Goal: Task Accomplishment & Management: Manage account settings

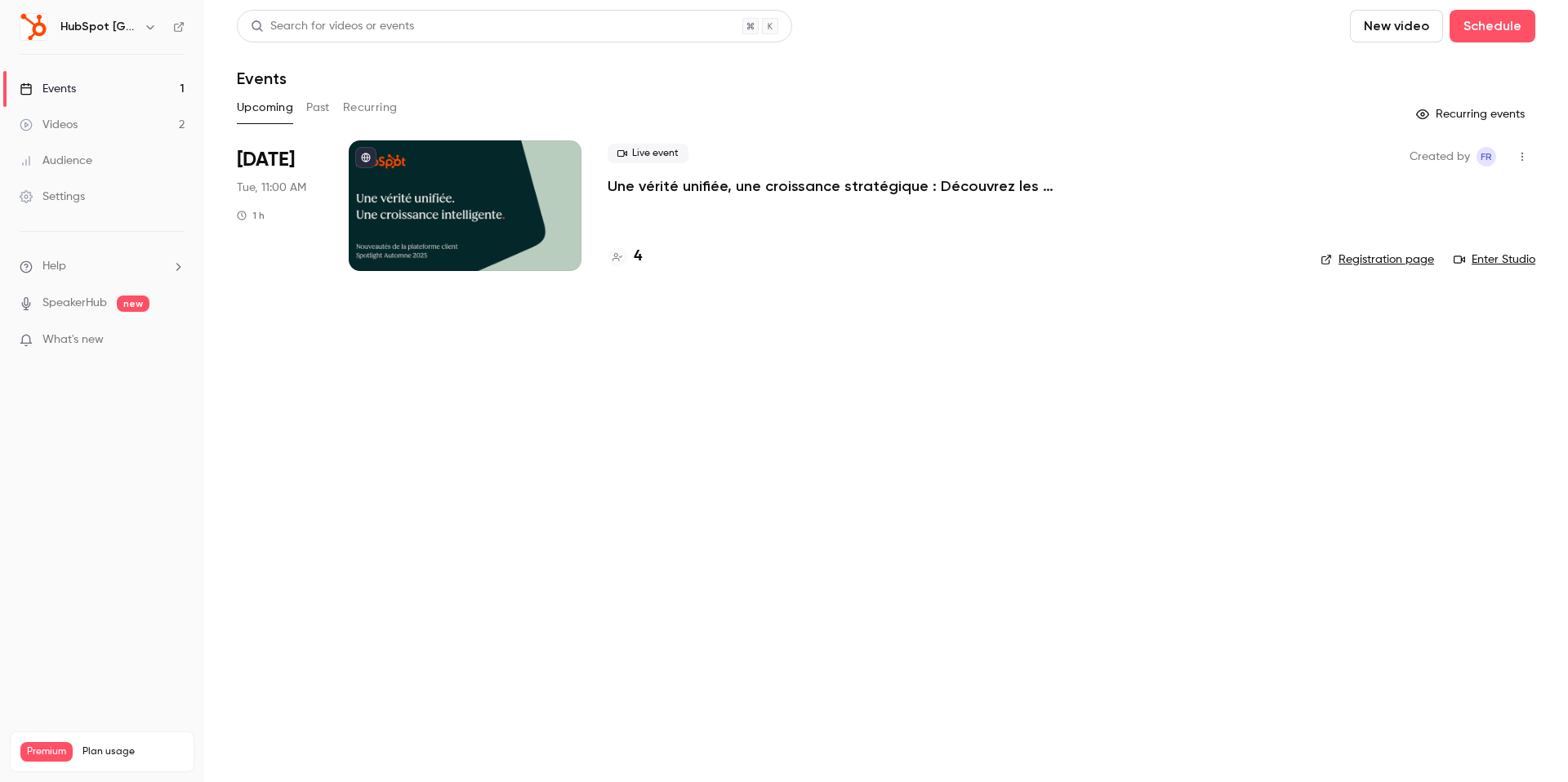
click at [436, 215] on div at bounding box center [465, 206] width 233 height 131
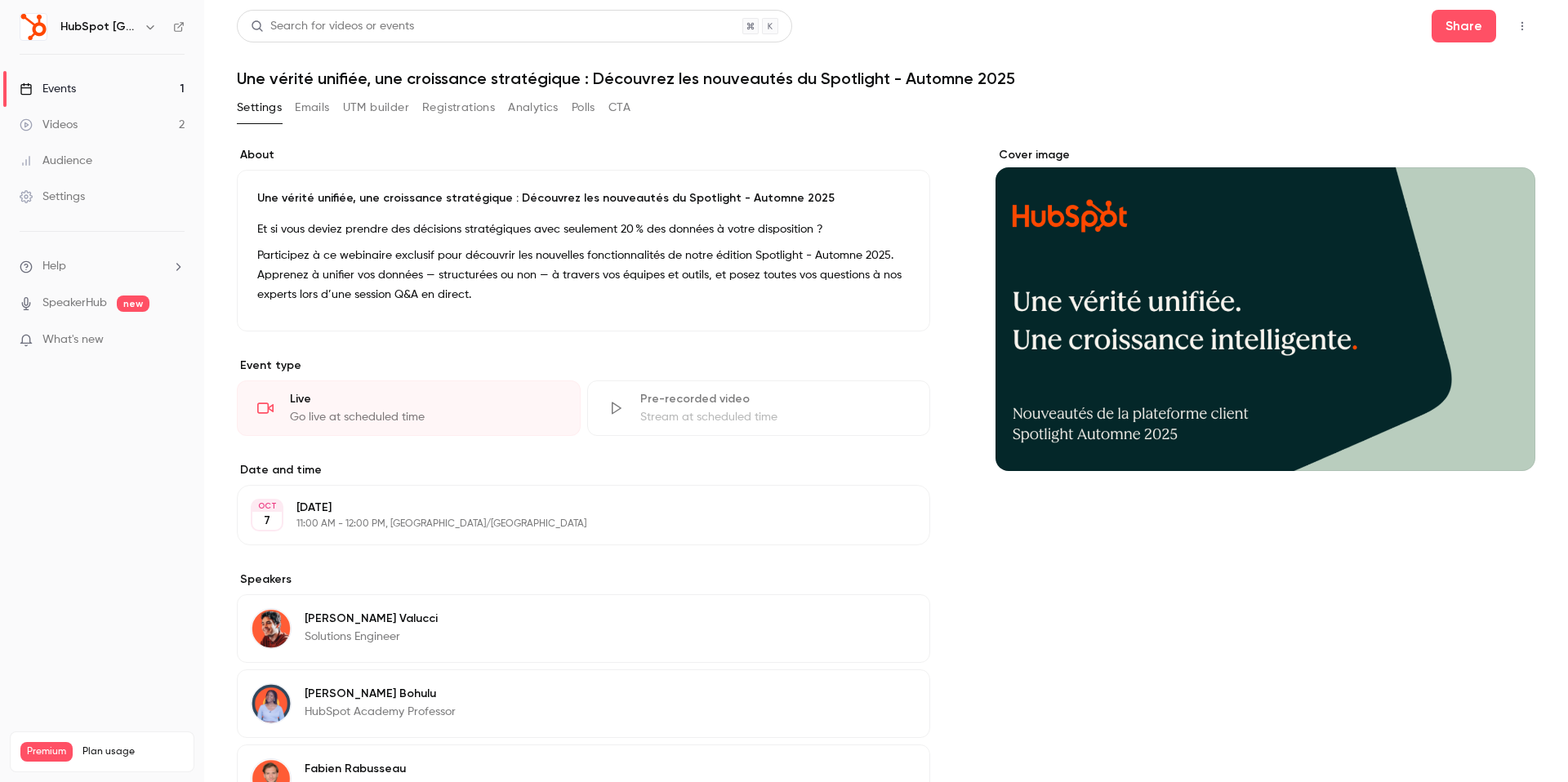
click at [325, 113] on button "Emails" at bounding box center [311, 107] width 34 height 26
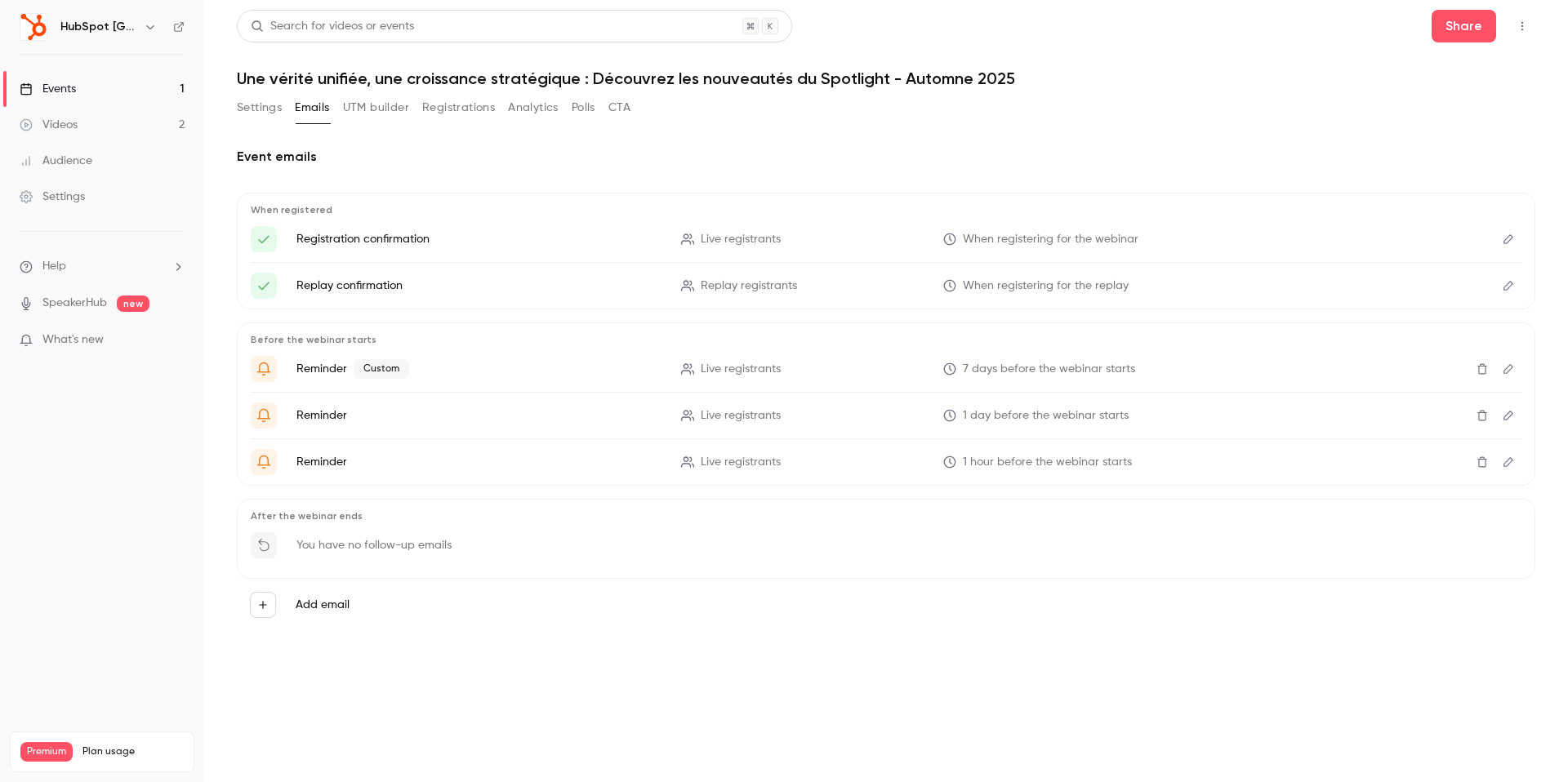
click at [383, 114] on button "UTM builder" at bounding box center [376, 107] width 66 height 26
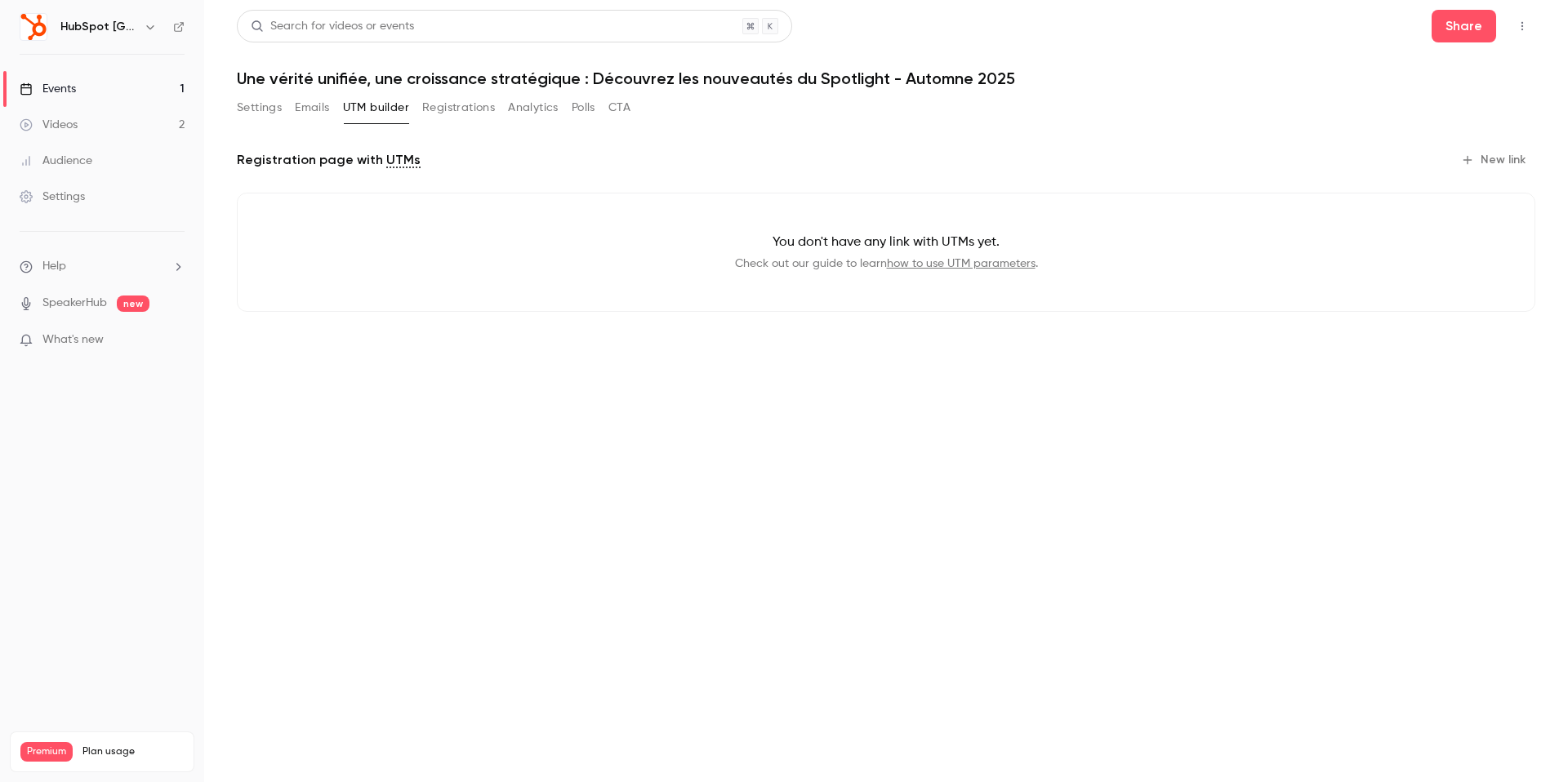
click at [451, 113] on button "Registrations" at bounding box center [458, 107] width 73 height 26
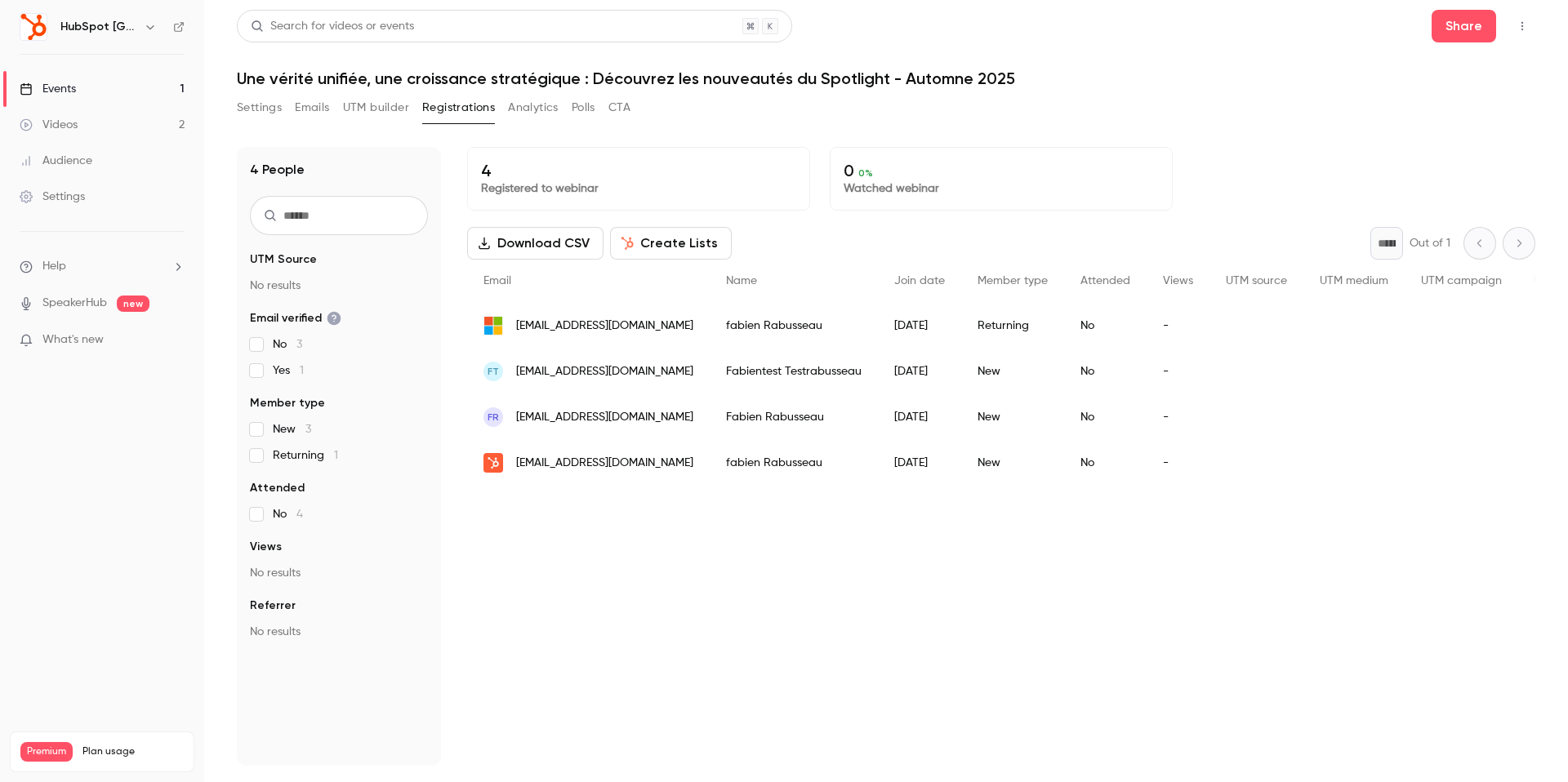
click at [274, 112] on button "Settings" at bounding box center [259, 107] width 45 height 26
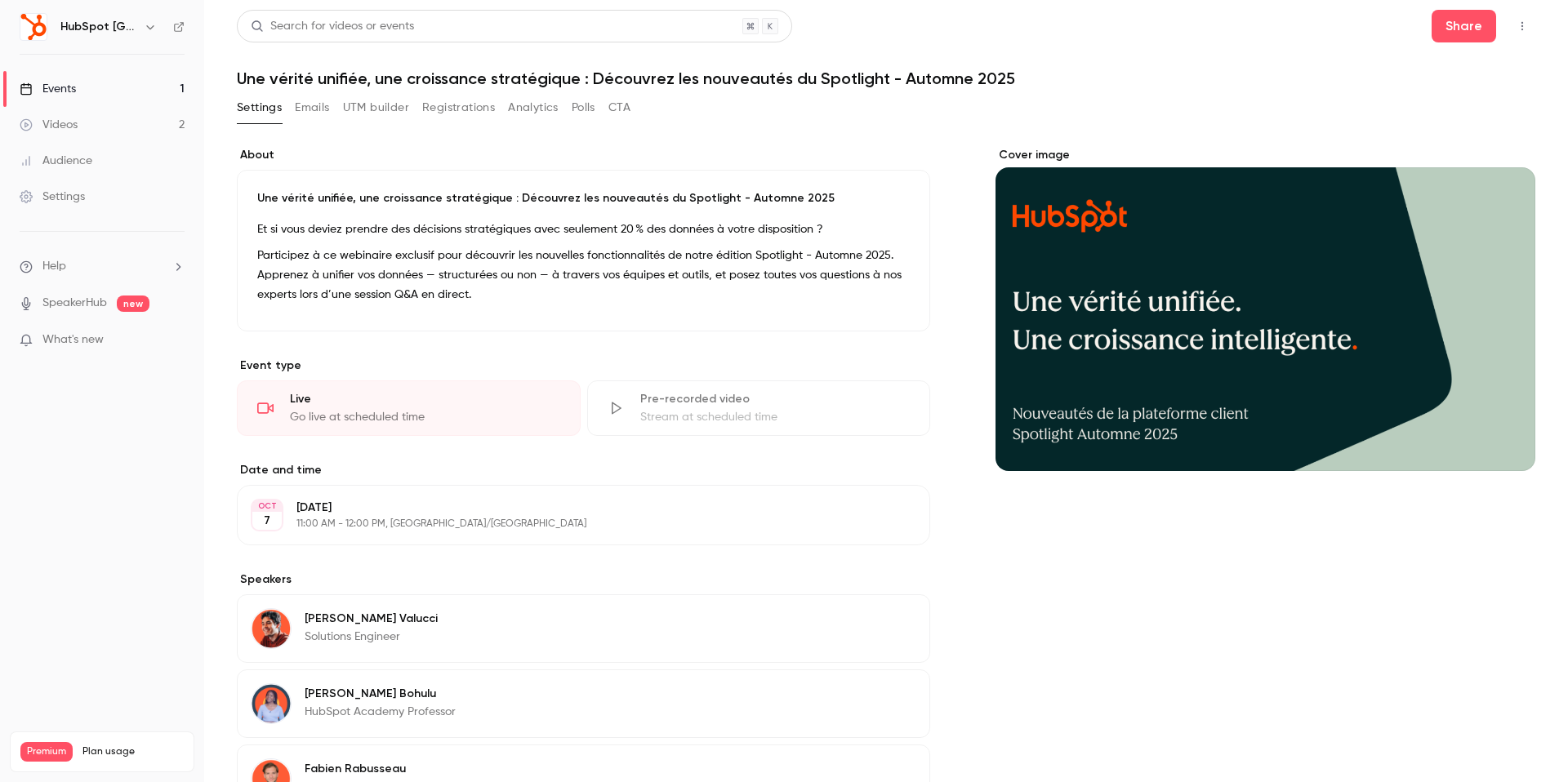
click at [98, 137] on link "Videos 2" at bounding box center [101, 125] width 204 height 36
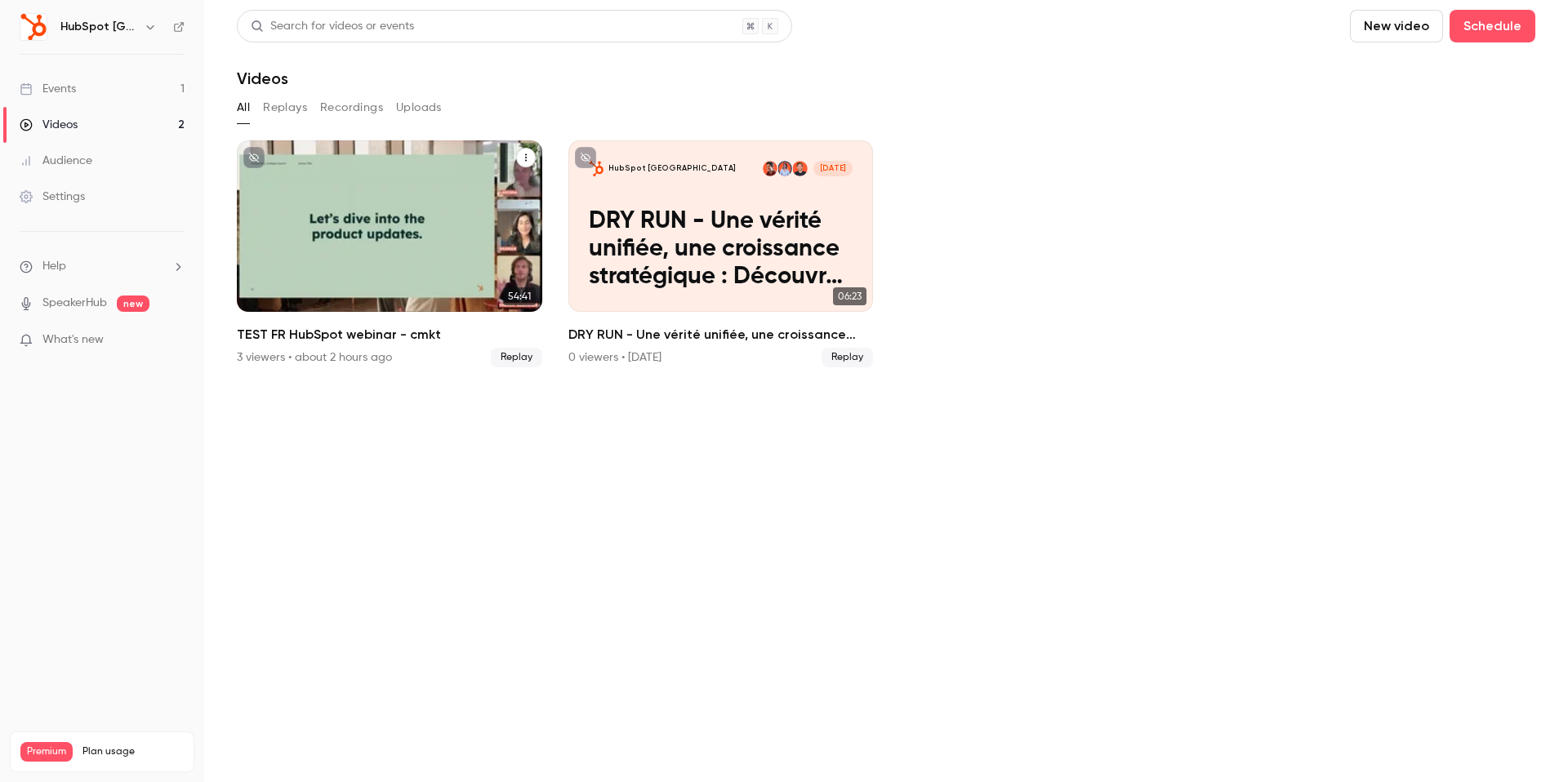
click at [323, 229] on div "TEST FR HubSpot webinar - cmkt" at bounding box center [389, 226] width 305 height 172
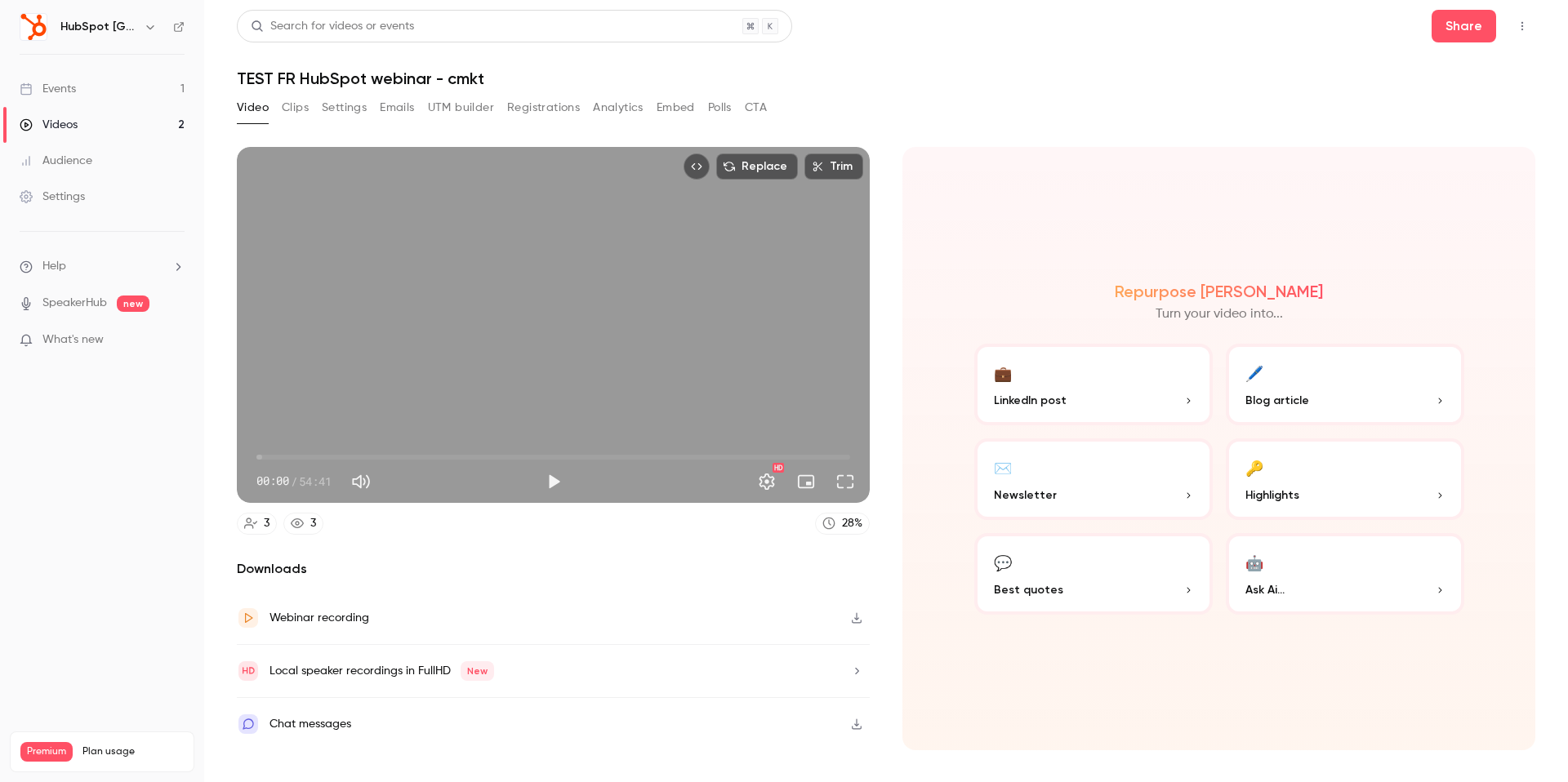
click at [384, 109] on button "Emails" at bounding box center [396, 107] width 34 height 26
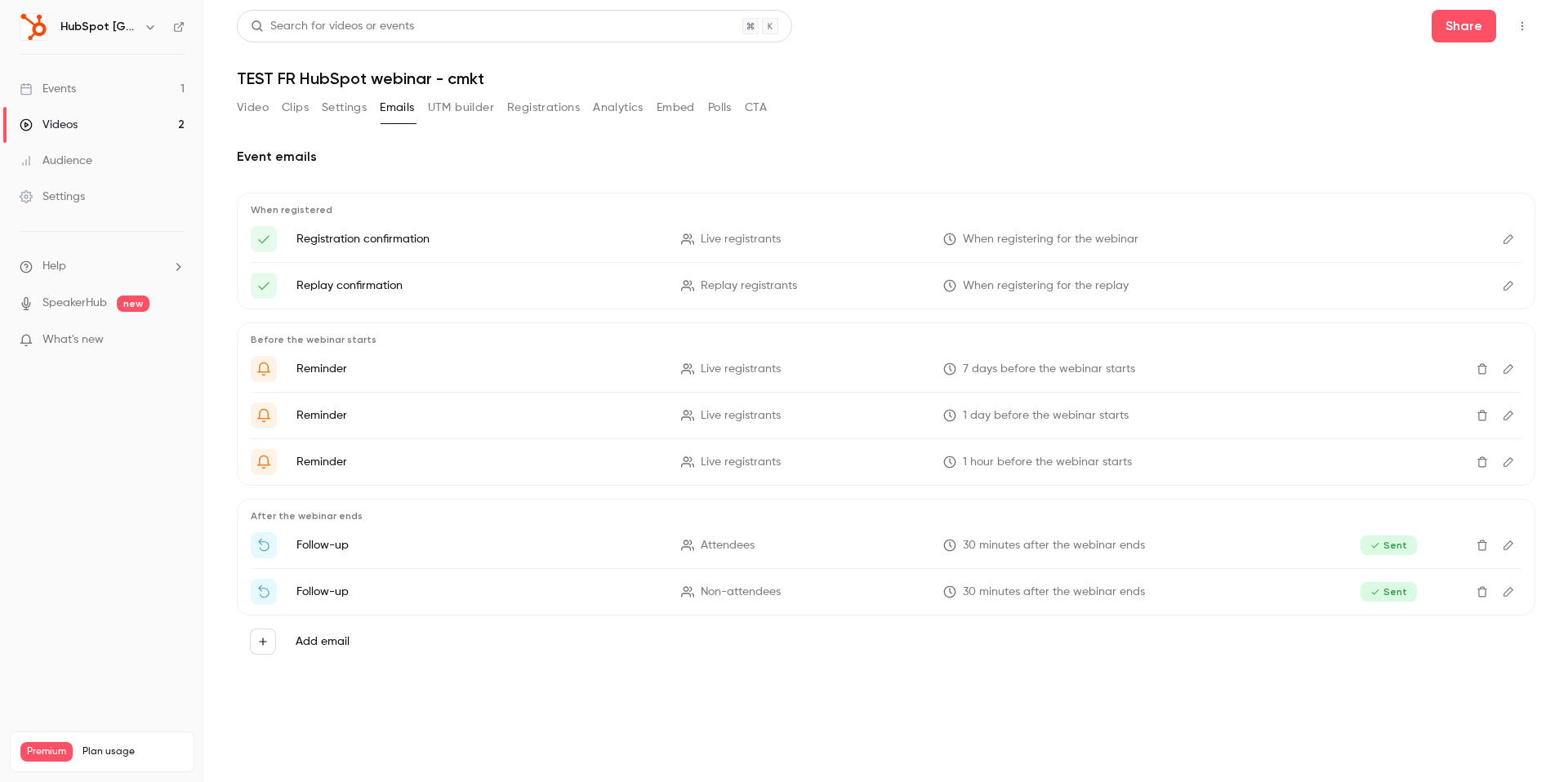
click at [1500, 248] on button "Edit" at bounding box center [1509, 239] width 26 height 26
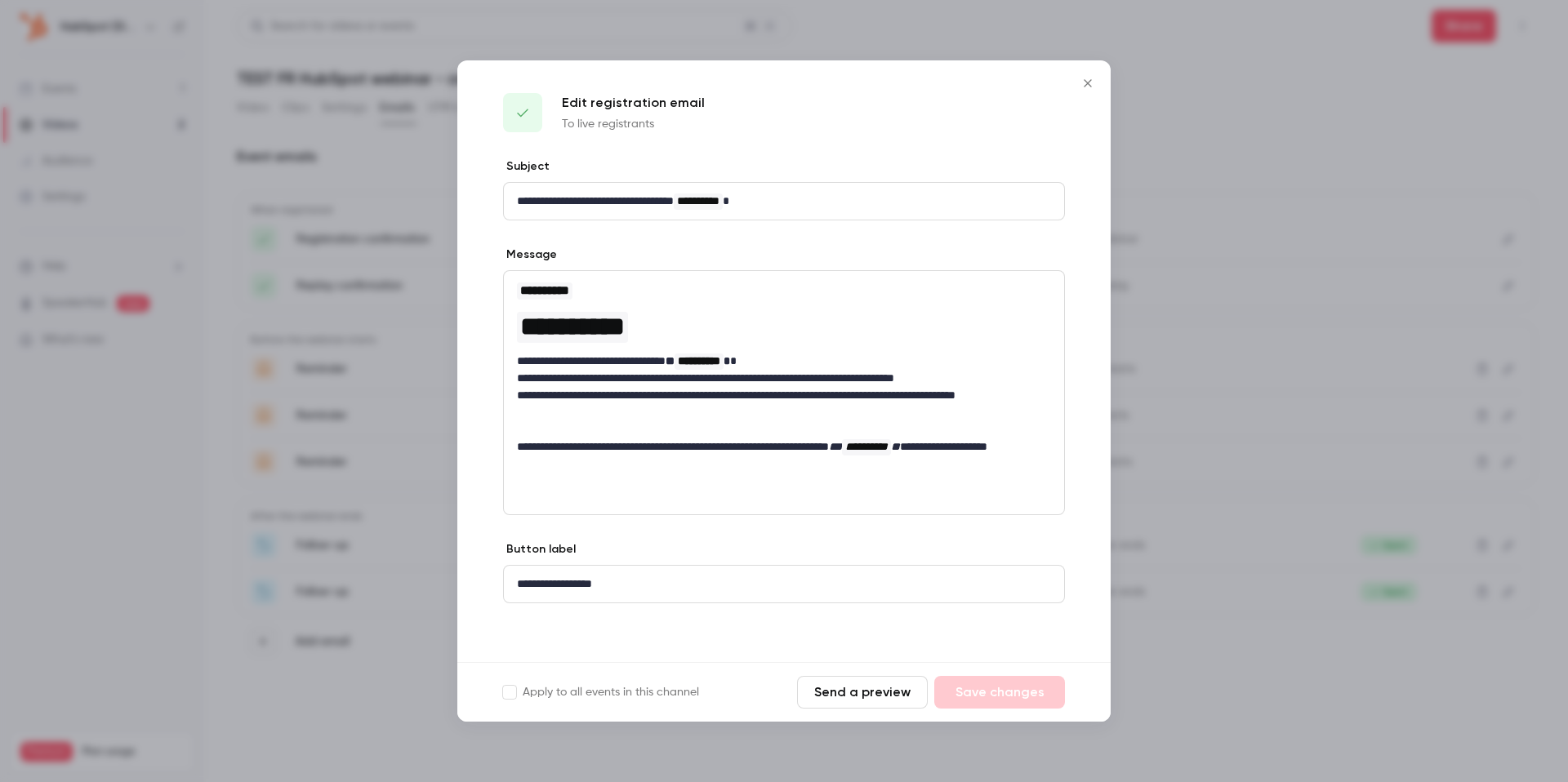
click at [1209, 294] on div at bounding box center [784, 391] width 1568 height 782
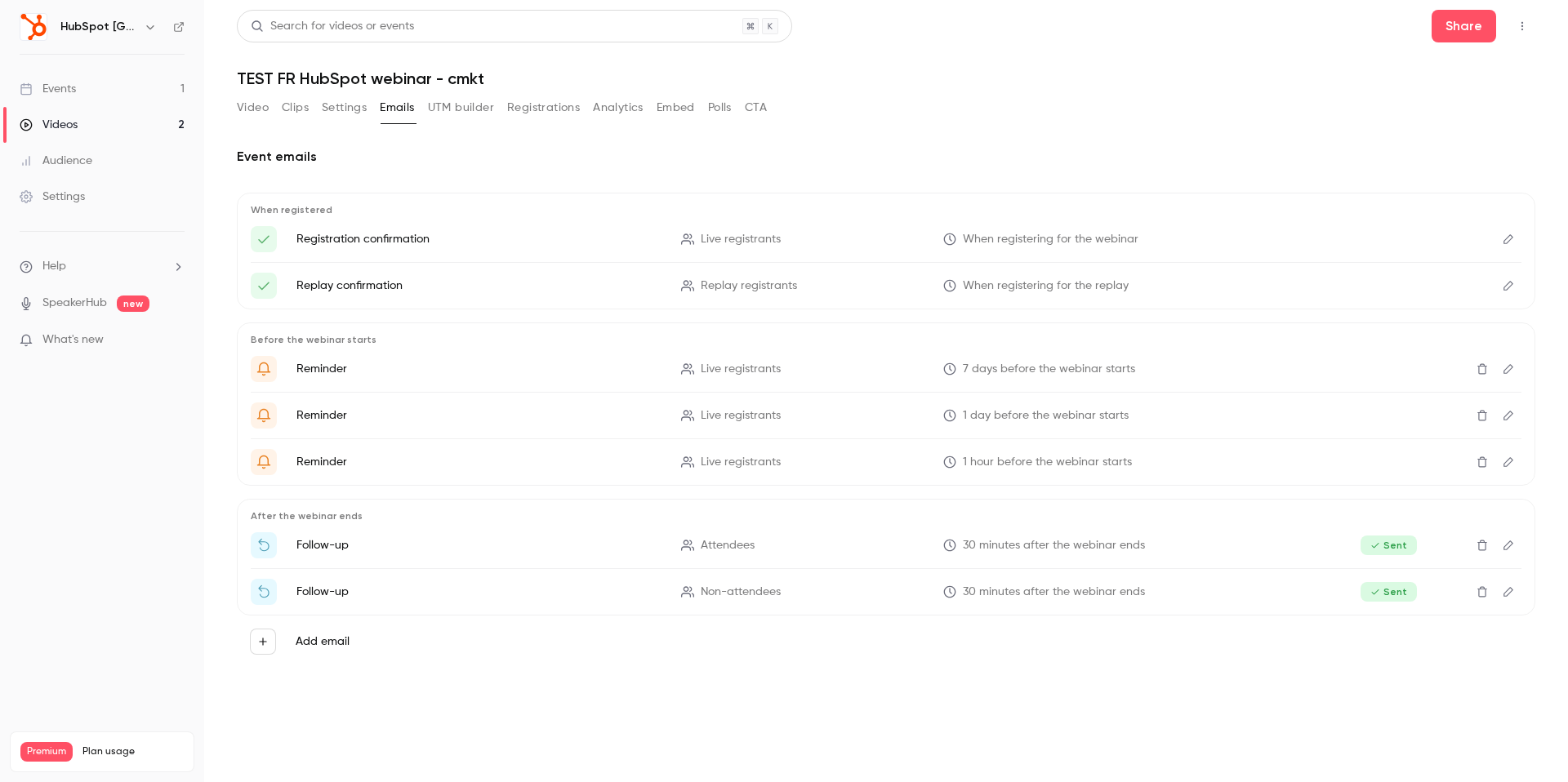
click at [1504, 546] on icon "Edit" at bounding box center [1508, 546] width 13 height 12
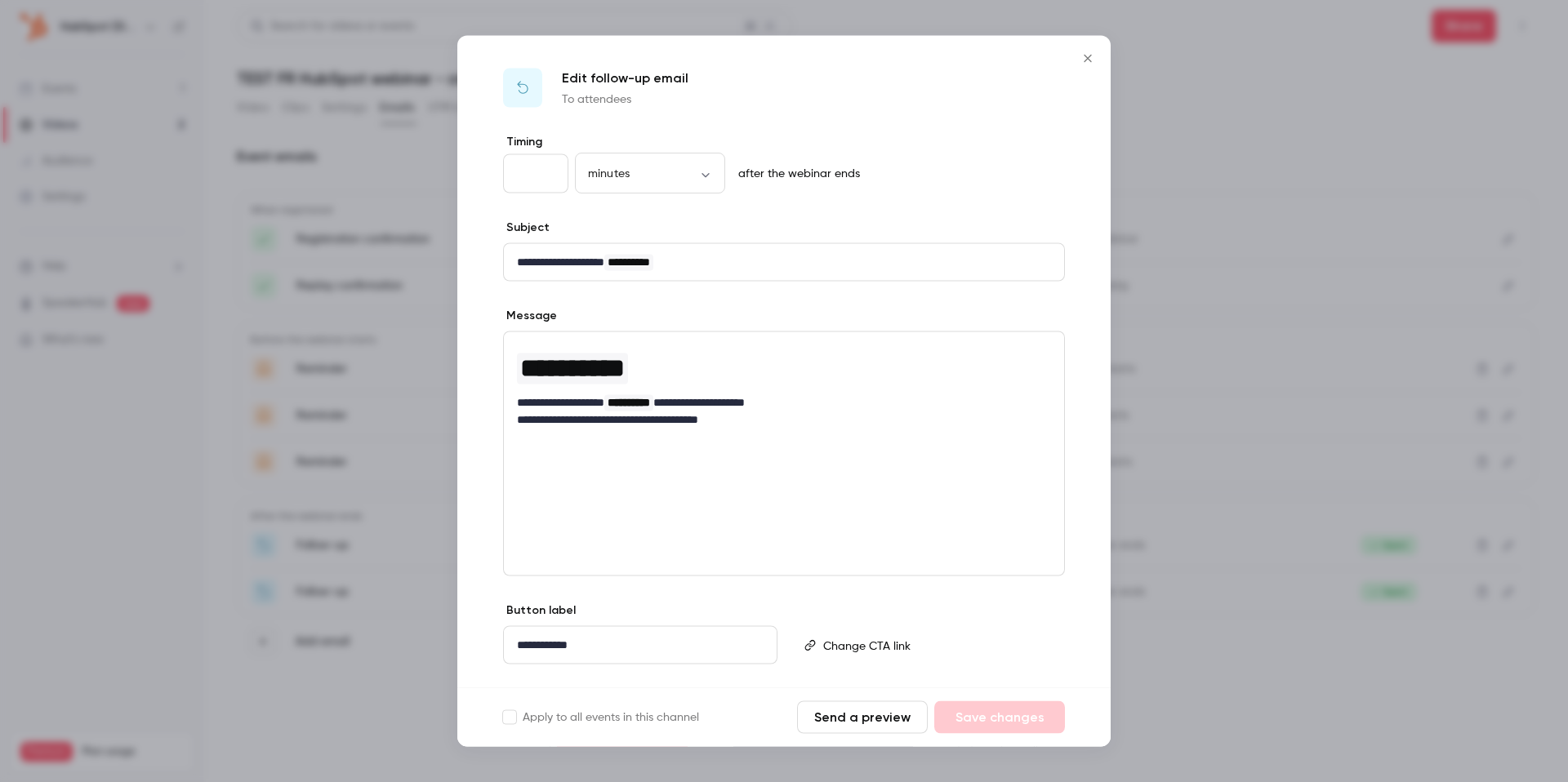
click at [1230, 387] on div at bounding box center [784, 391] width 1568 height 782
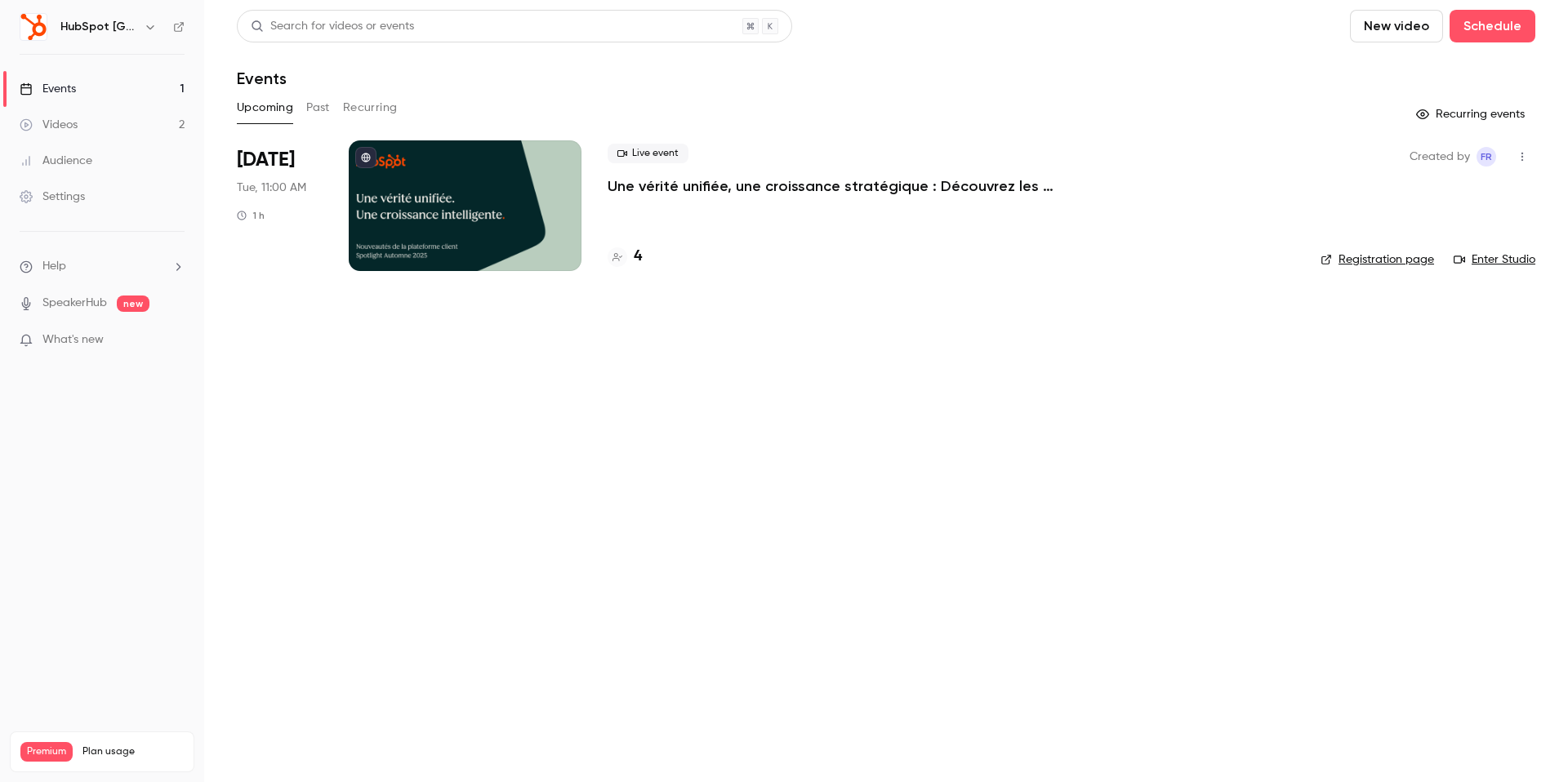
click at [435, 255] on div at bounding box center [465, 206] width 233 height 131
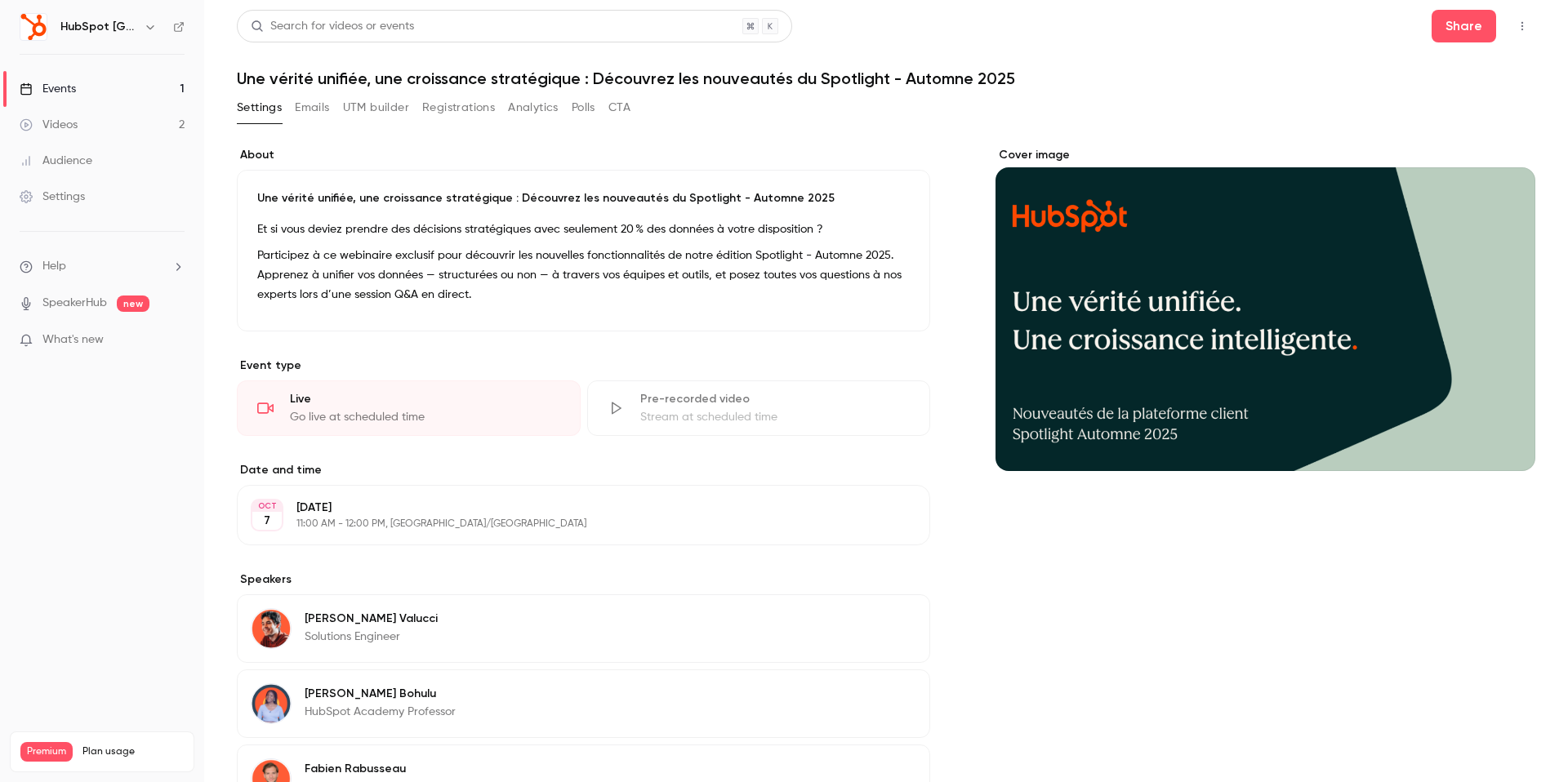
click at [310, 113] on button "Emails" at bounding box center [311, 107] width 34 height 26
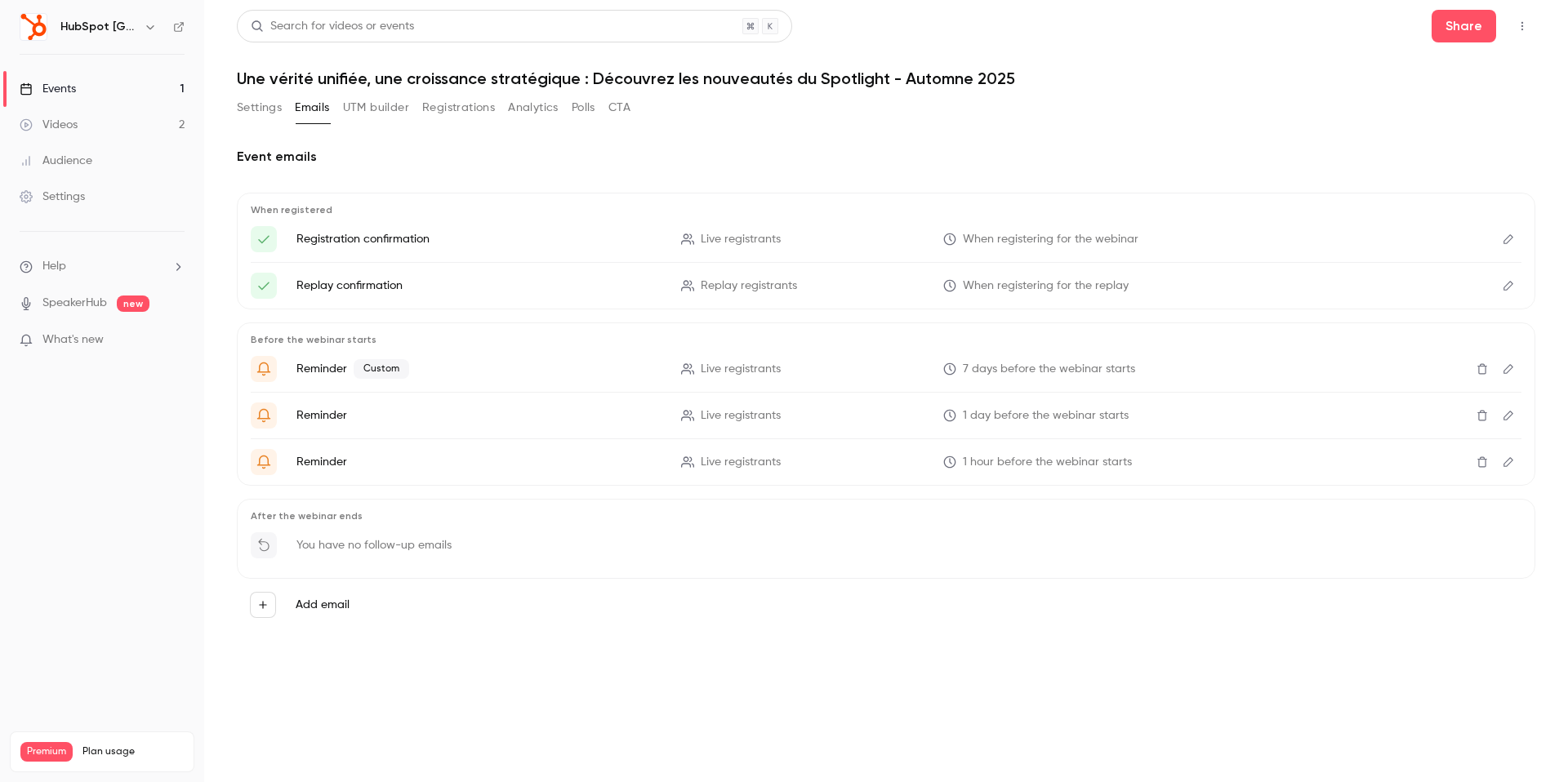
click at [85, 117] on link "Videos 2" at bounding box center [101, 125] width 204 height 36
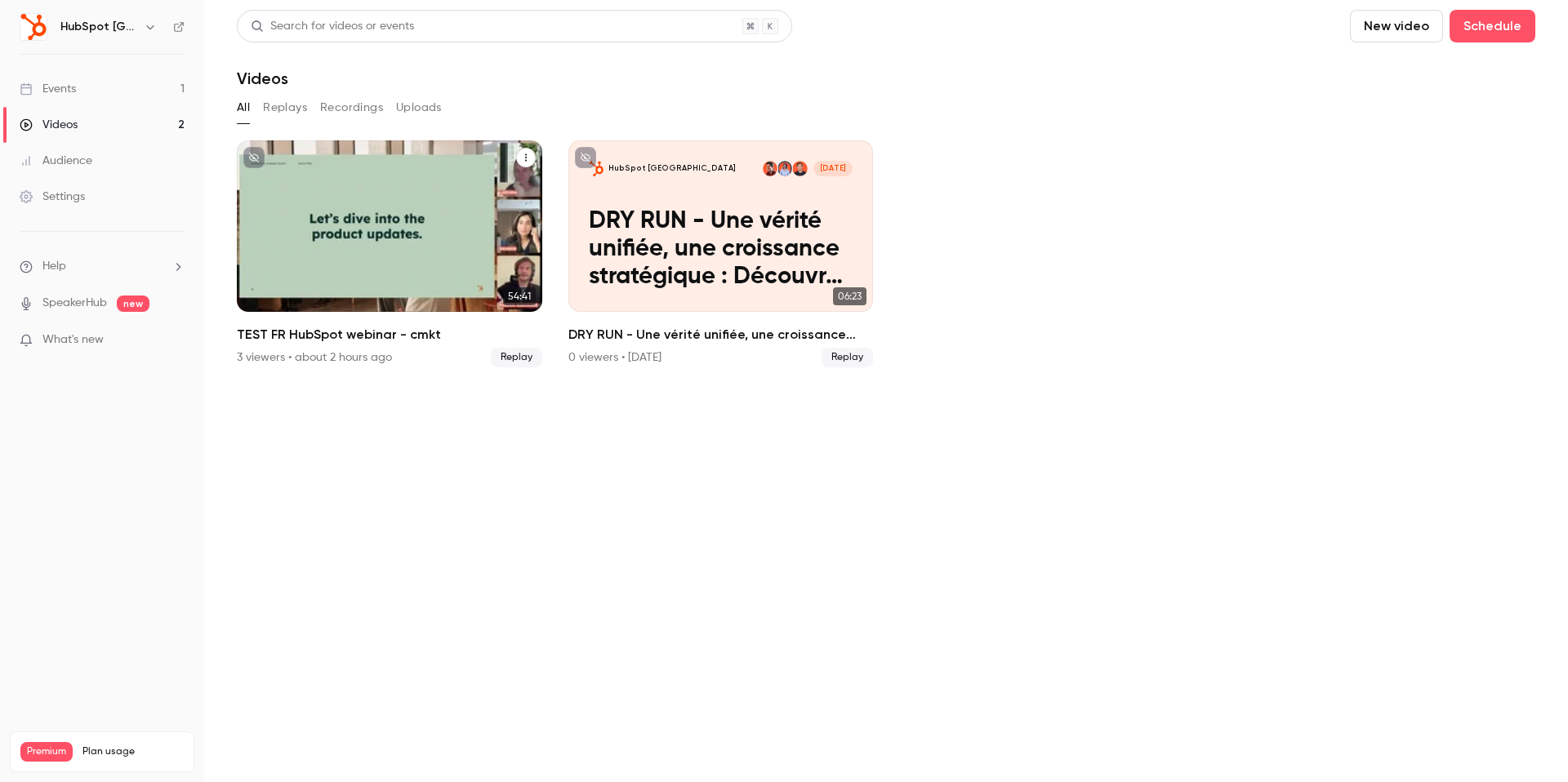
click at [342, 220] on div "TEST FR HubSpot webinar - cmkt" at bounding box center [389, 226] width 305 height 172
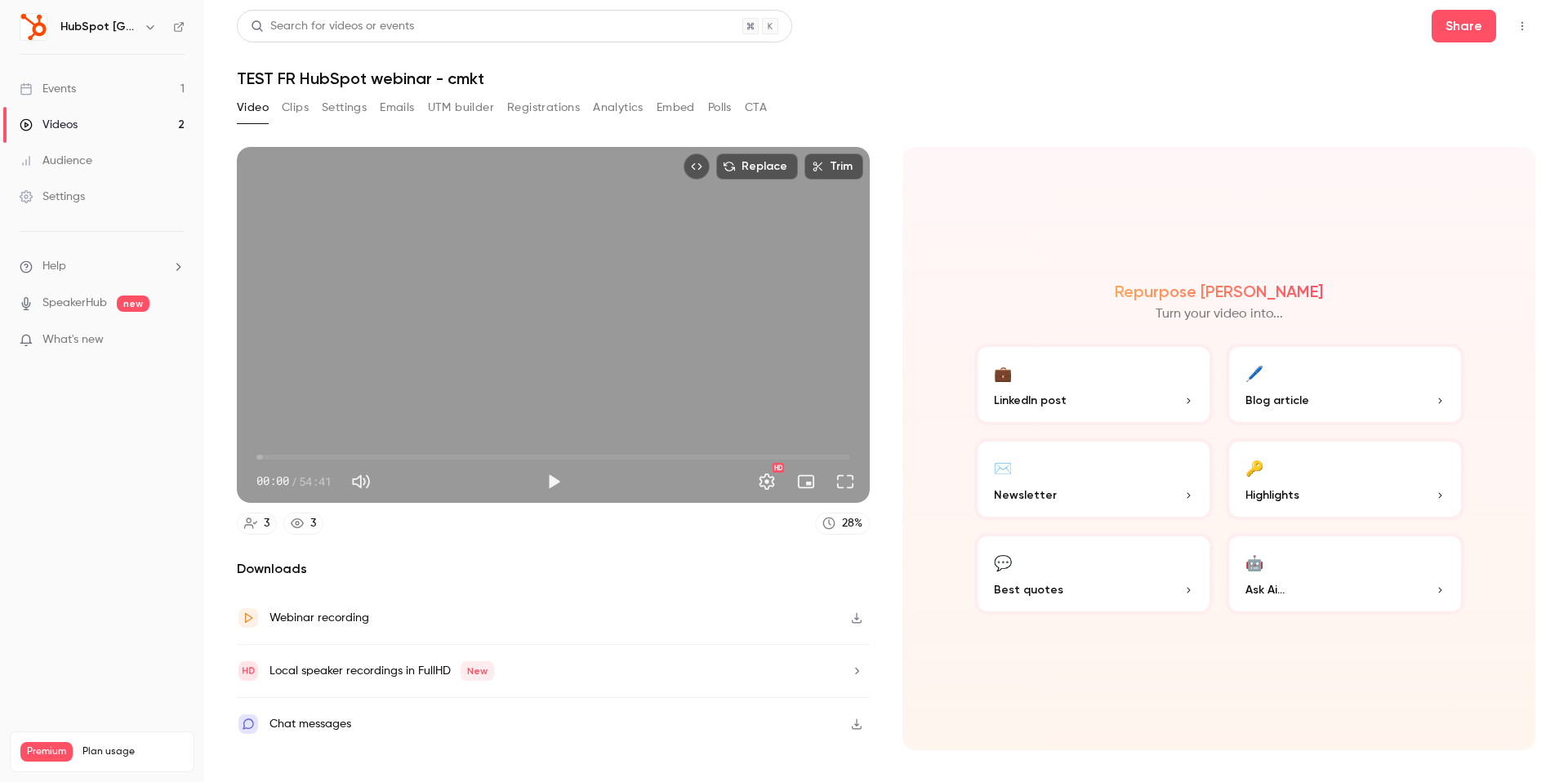
click at [386, 106] on button "Emails" at bounding box center [396, 107] width 34 height 26
